Goal: Find specific page/section: Find specific page/section

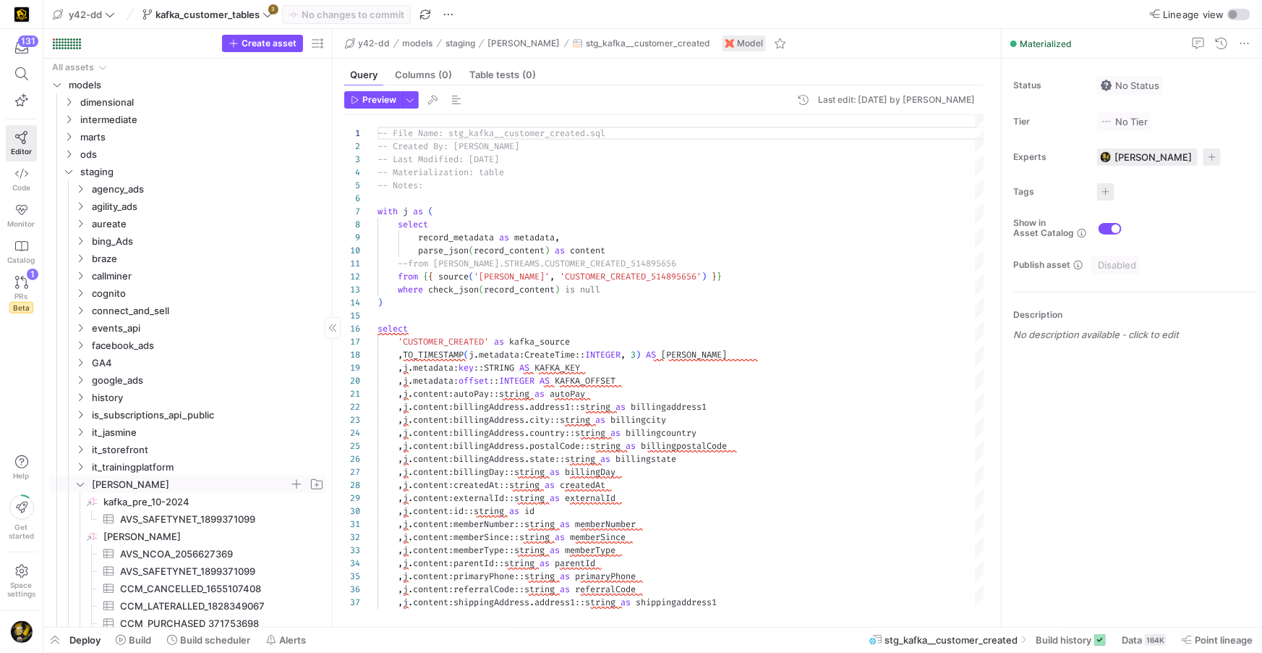
click at [82, 485] on icon "Press SPACE to select this row." at bounding box center [80, 484] width 10 height 9
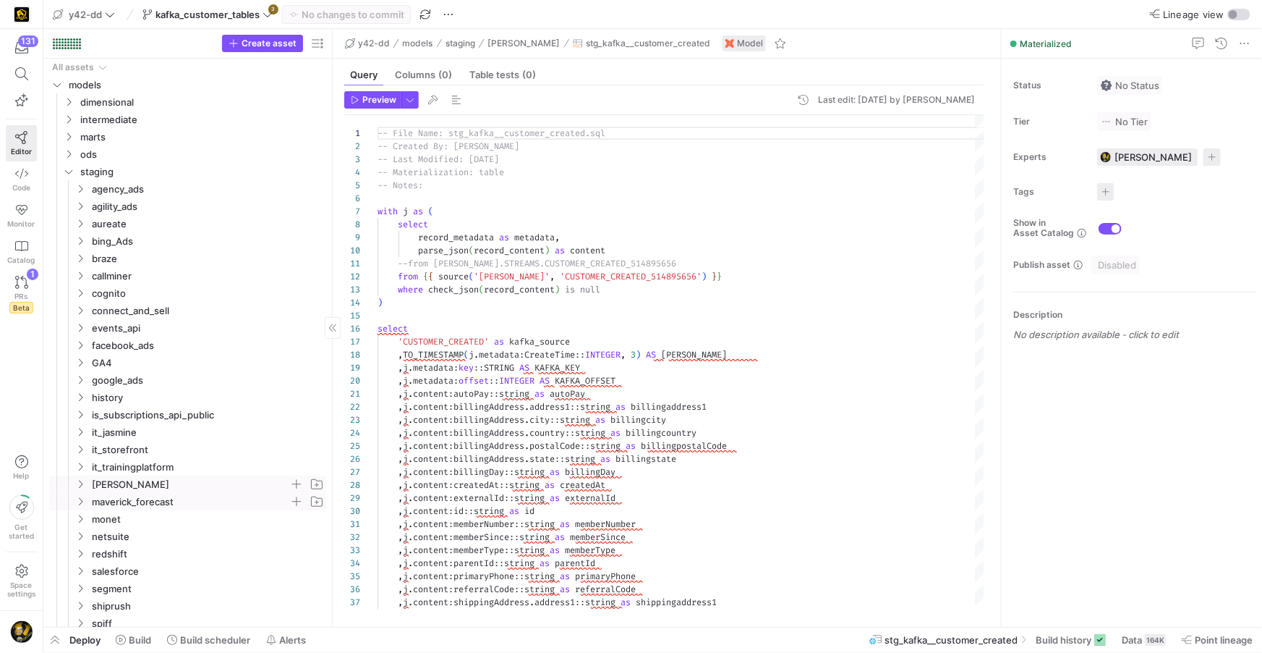
click at [79, 501] on icon "Press SPACE to select this row." at bounding box center [80, 501] width 10 height 9
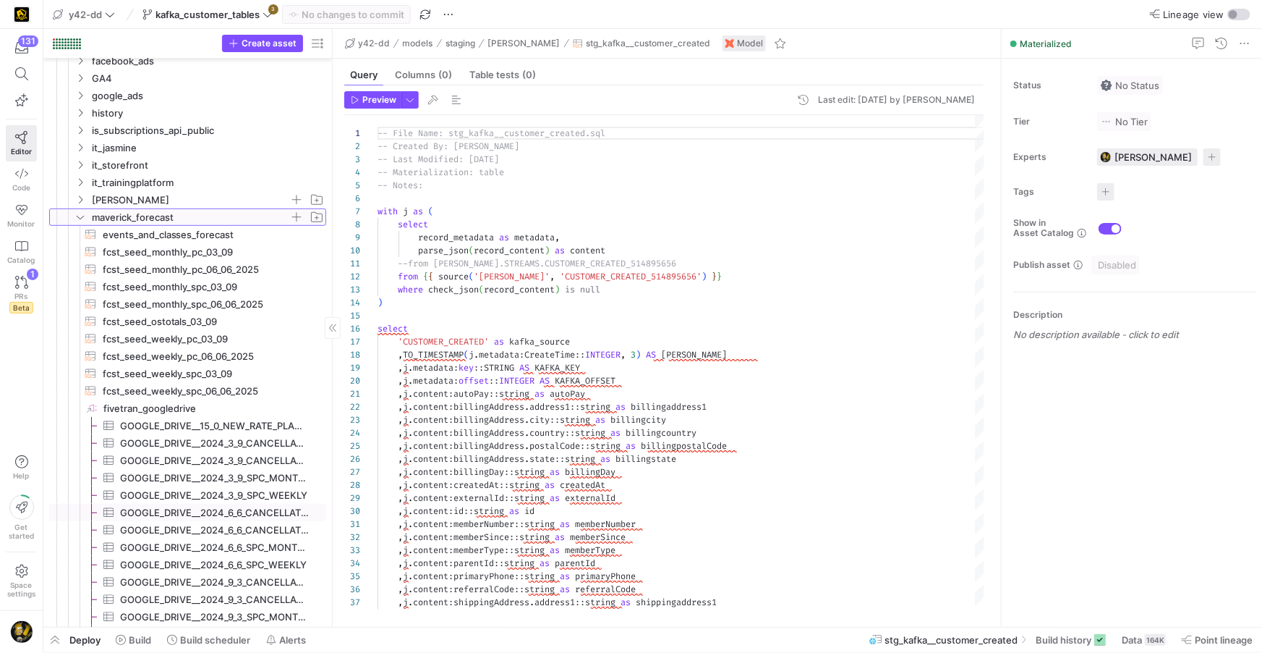
scroll to position [286, 0]
click at [235, 426] on span "GOOGLE_DRIVE__15_0_NEW_RATE_PLANS_SEED_FILE_FINAL_V_2​​​​​​​​​" at bounding box center [215, 424] width 190 height 17
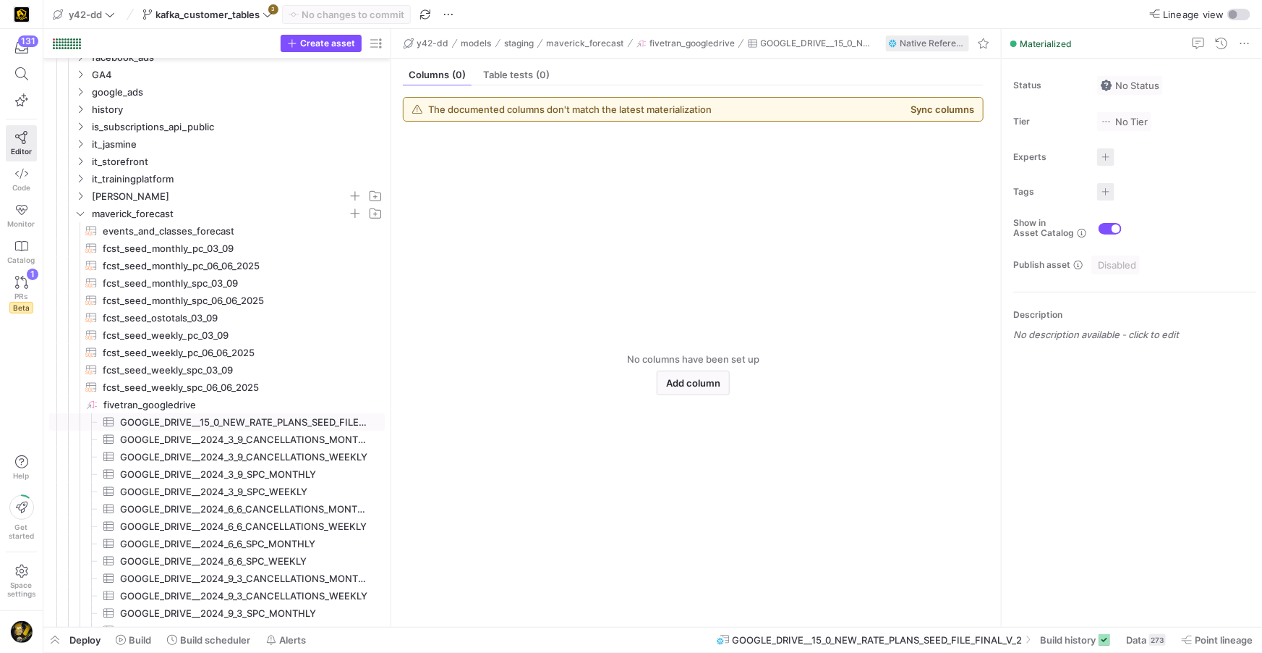
drag, startPoint x: 333, startPoint y: 419, endPoint x: 465, endPoint y: 415, distance: 132.4
click at [465, 415] on as-split "Create asset Drag here to set row groups Drag here to set column labels Group 1…" at bounding box center [652, 328] width 1219 height 598
